Goal: Information Seeking & Learning: Compare options

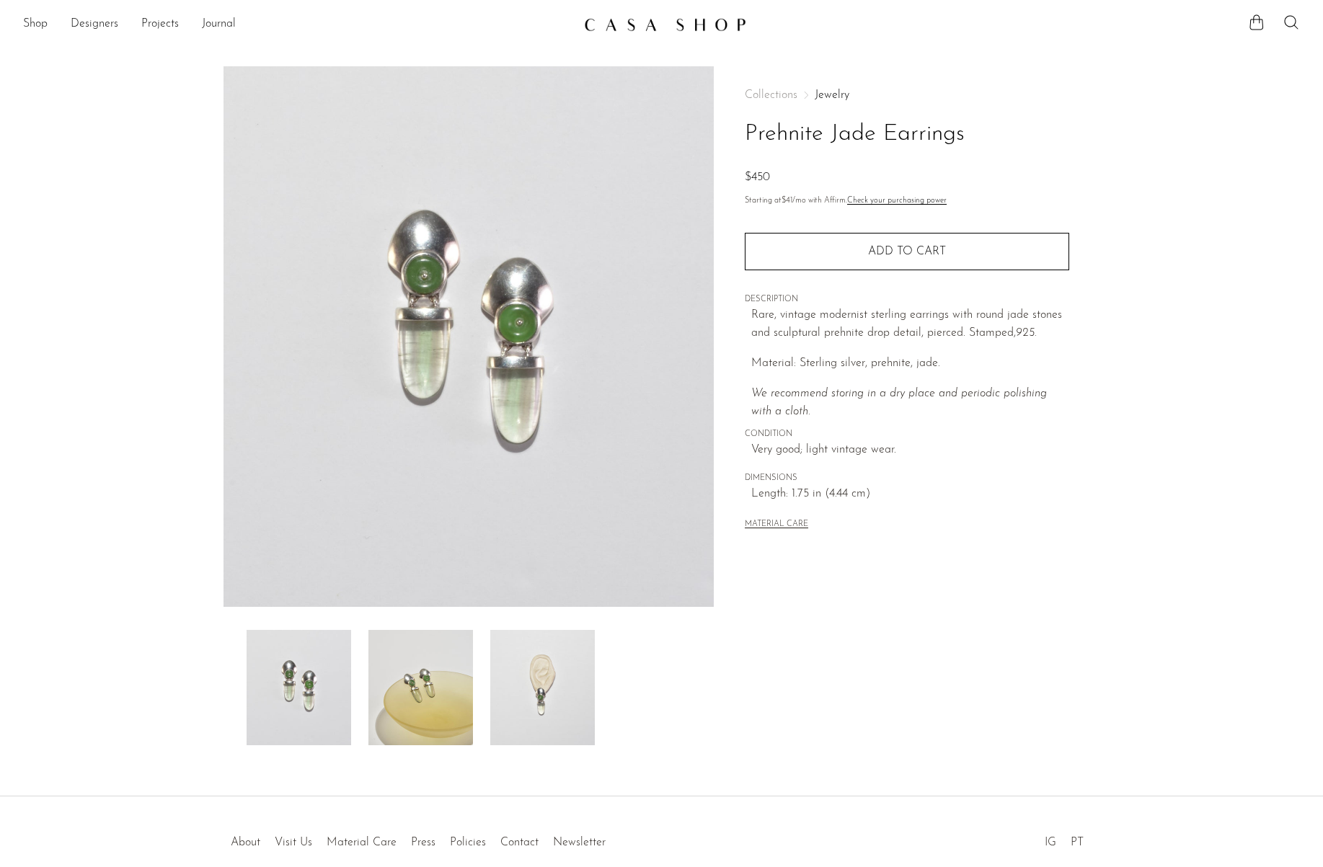
click at [431, 663] on img at bounding box center [420, 687] width 105 height 115
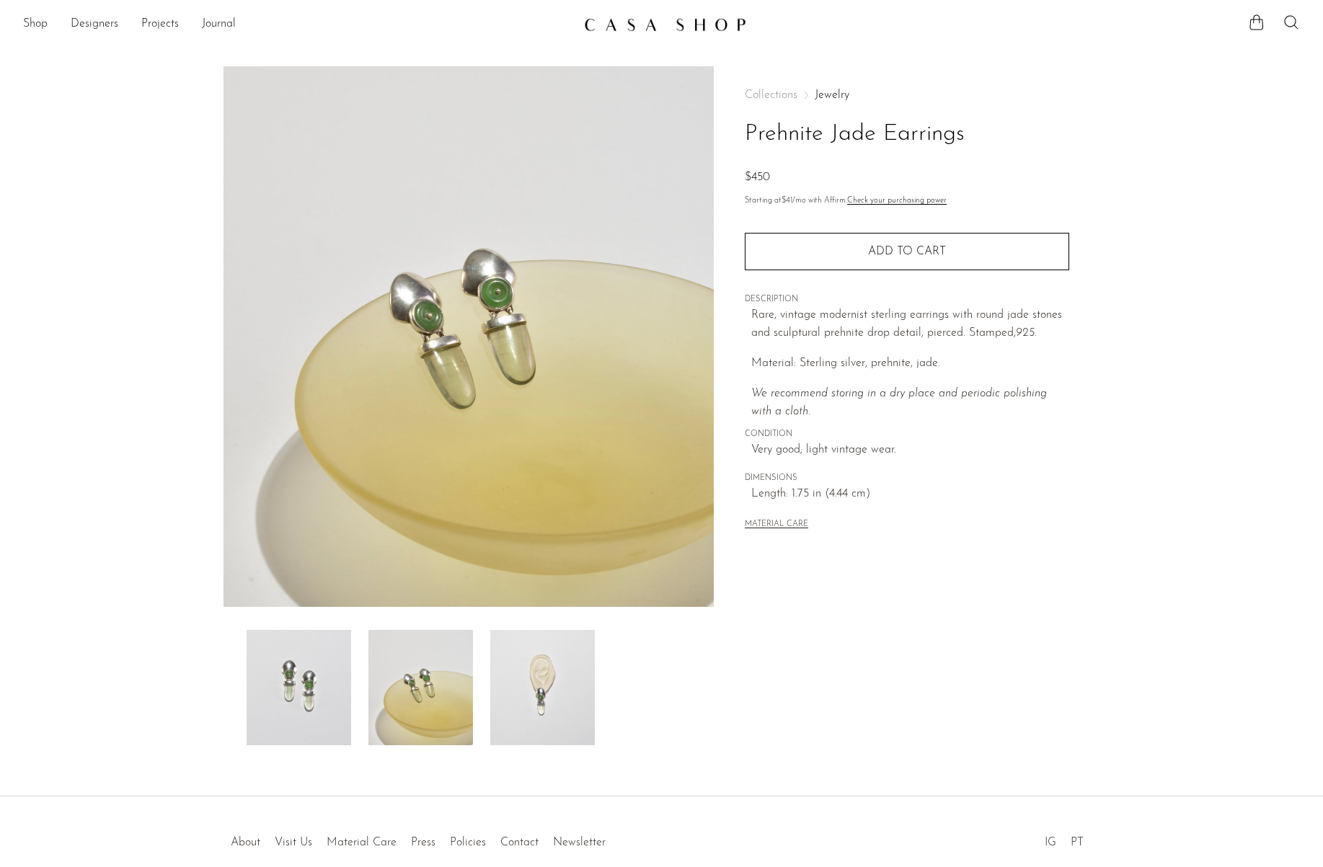
click at [531, 678] on img at bounding box center [542, 687] width 105 height 115
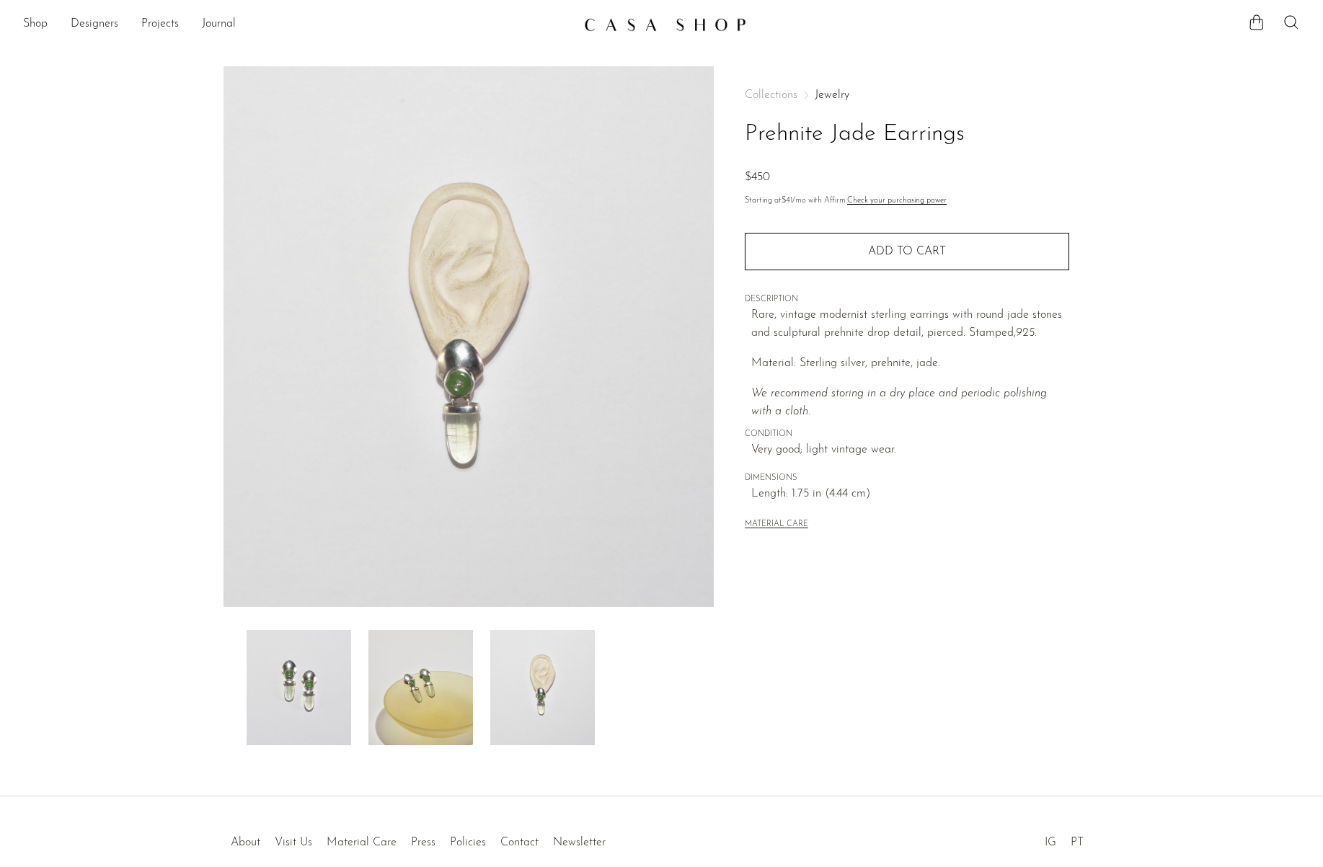
click at [341, 690] on img at bounding box center [298, 687] width 105 height 115
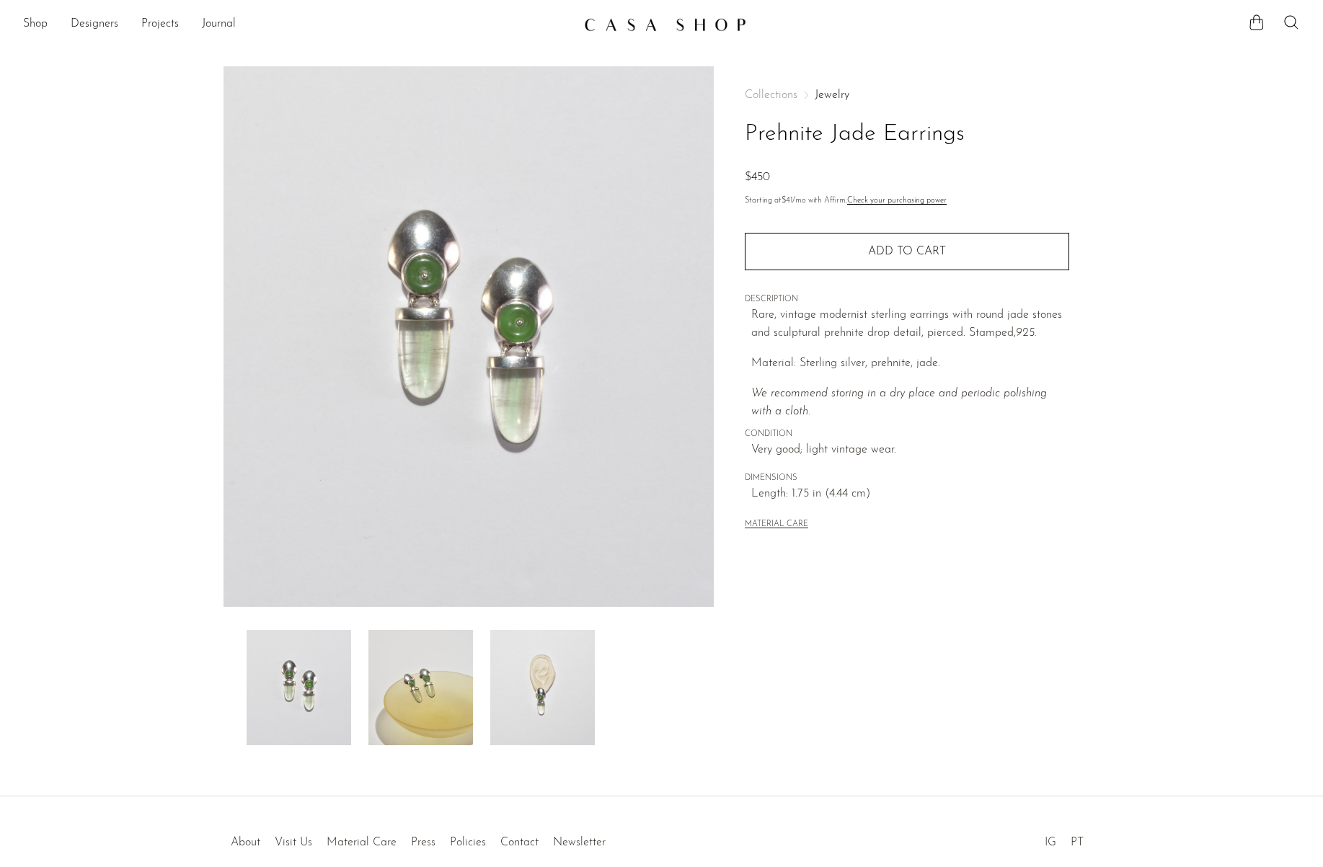
scroll to position [2, 0]
click at [503, 709] on img at bounding box center [542, 685] width 105 height 115
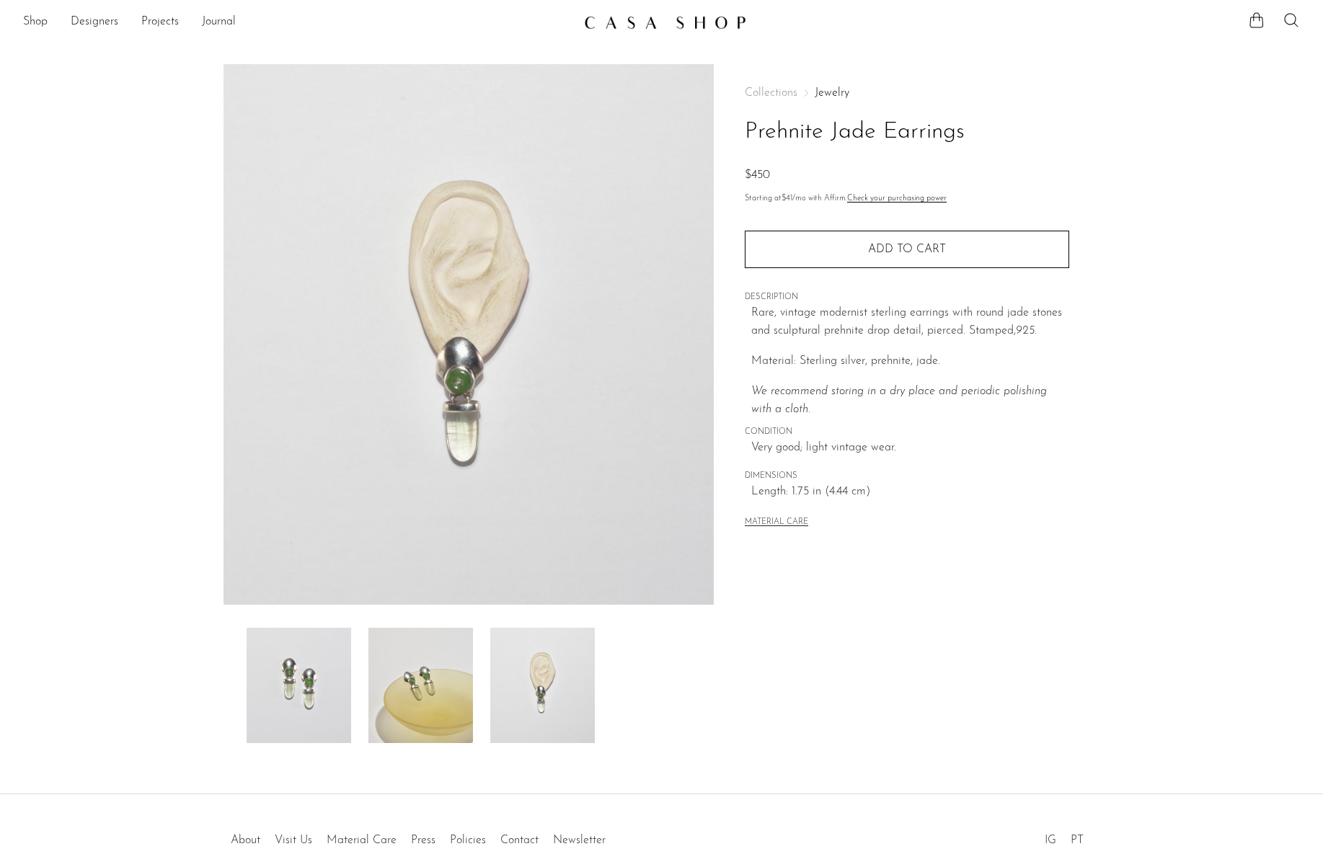
scroll to position [0, 0]
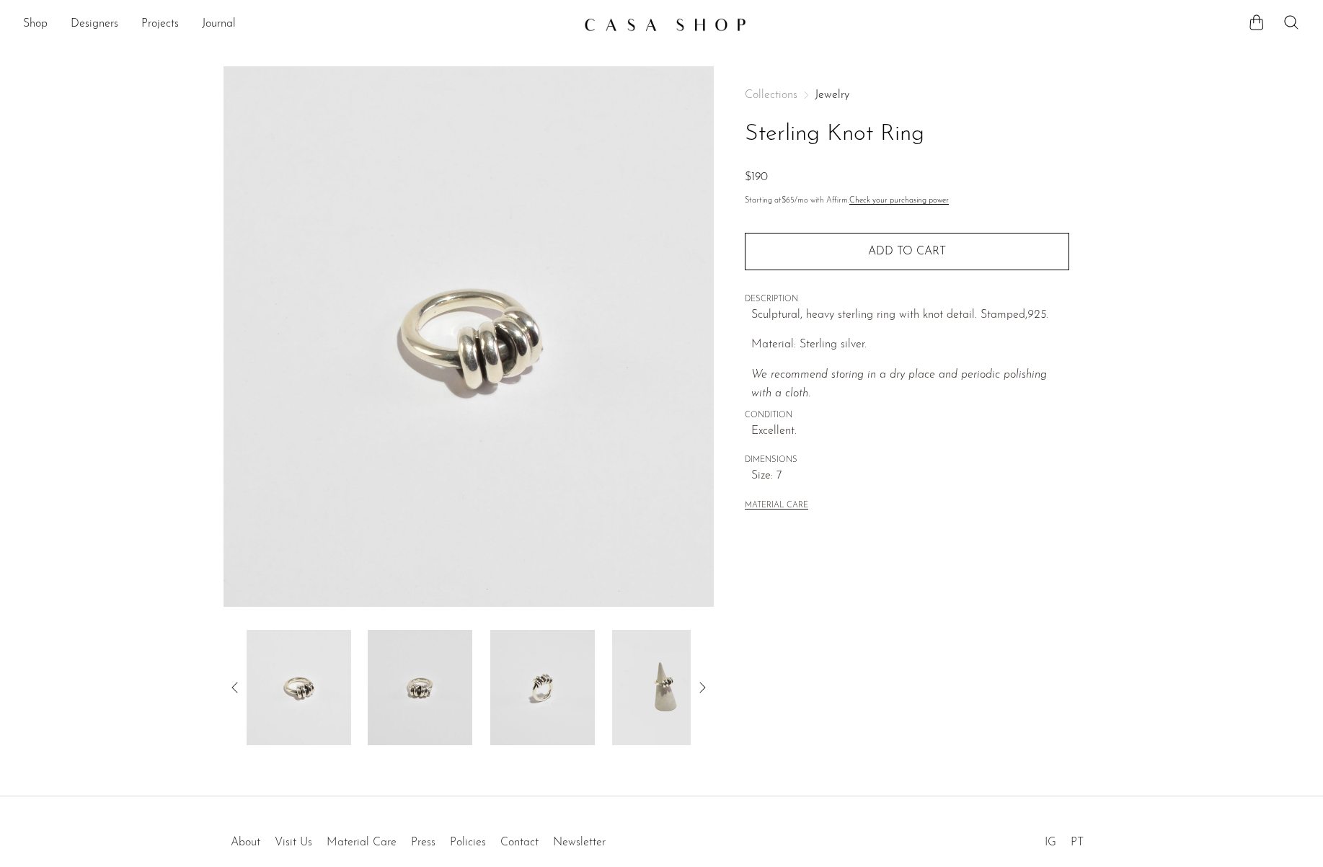
click at [705, 693] on icon at bounding box center [701, 687] width 17 height 17
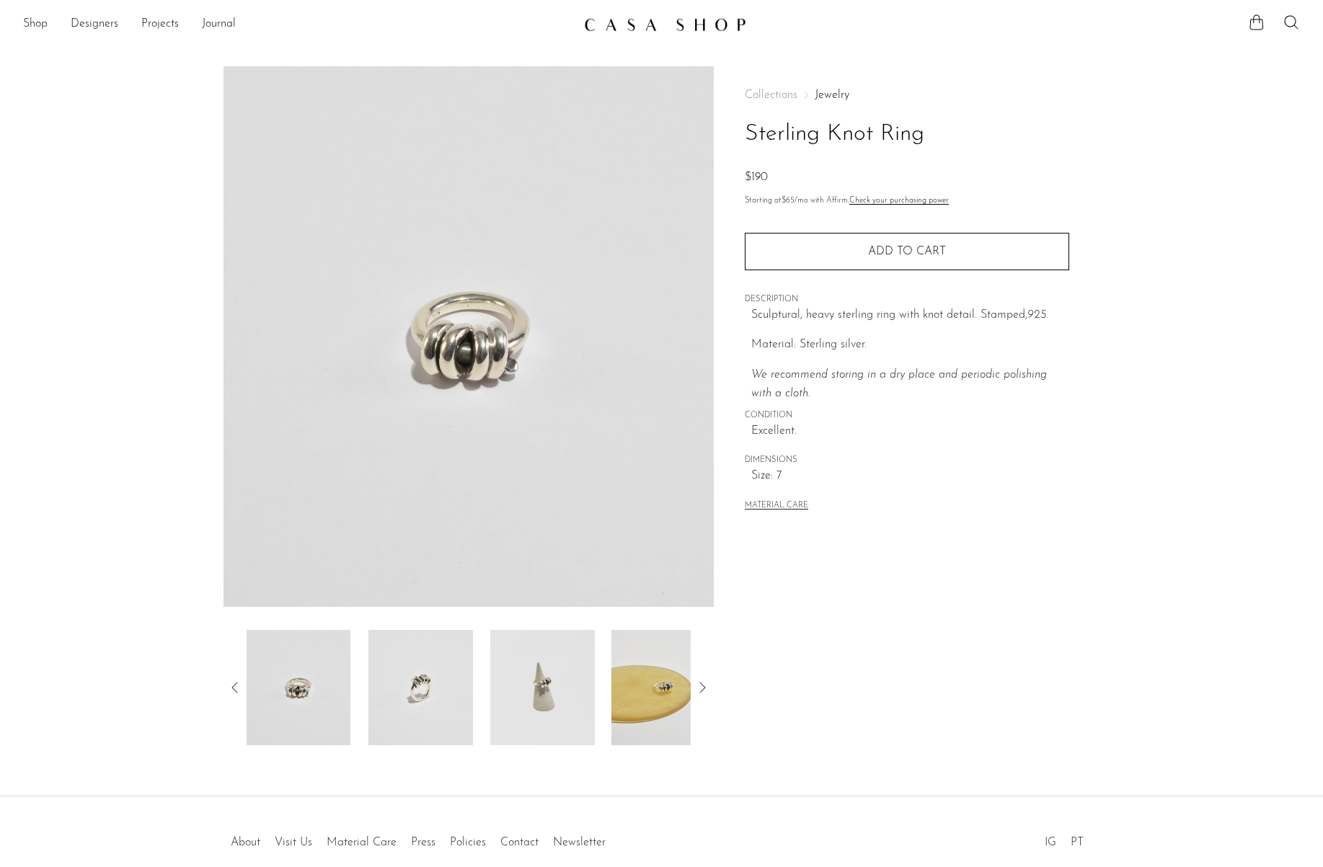
click at [666, 692] on img at bounding box center [664, 687] width 105 height 115
